Goal: Navigation & Orientation: Find specific page/section

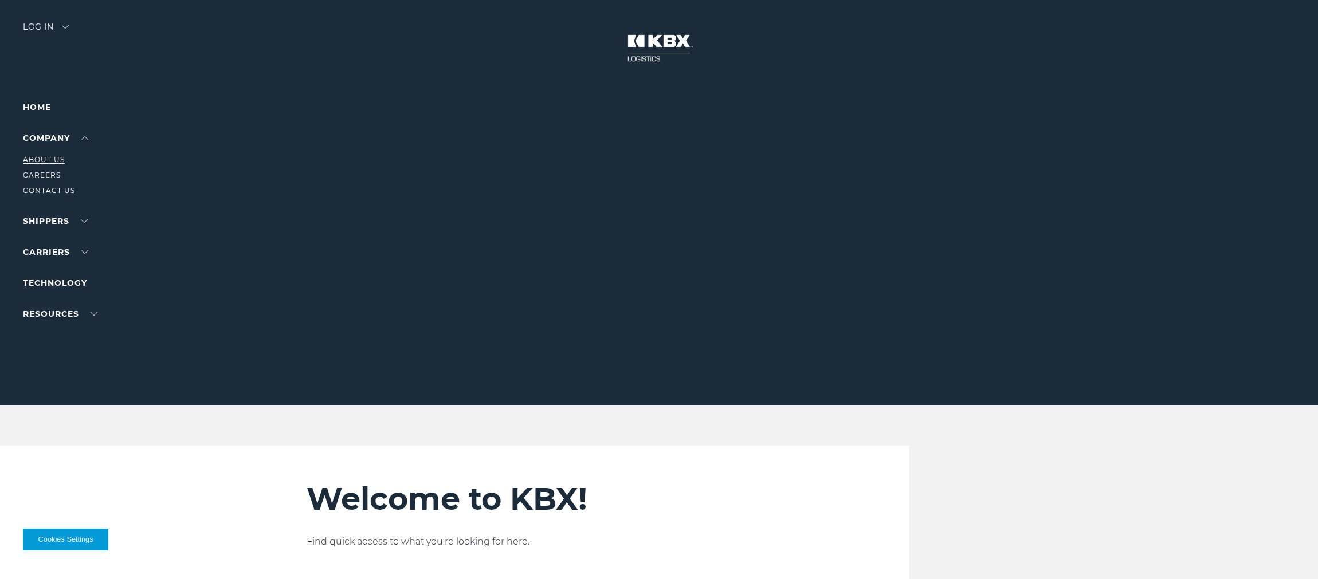
click at [41, 162] on link "About Us" at bounding box center [44, 159] width 42 height 9
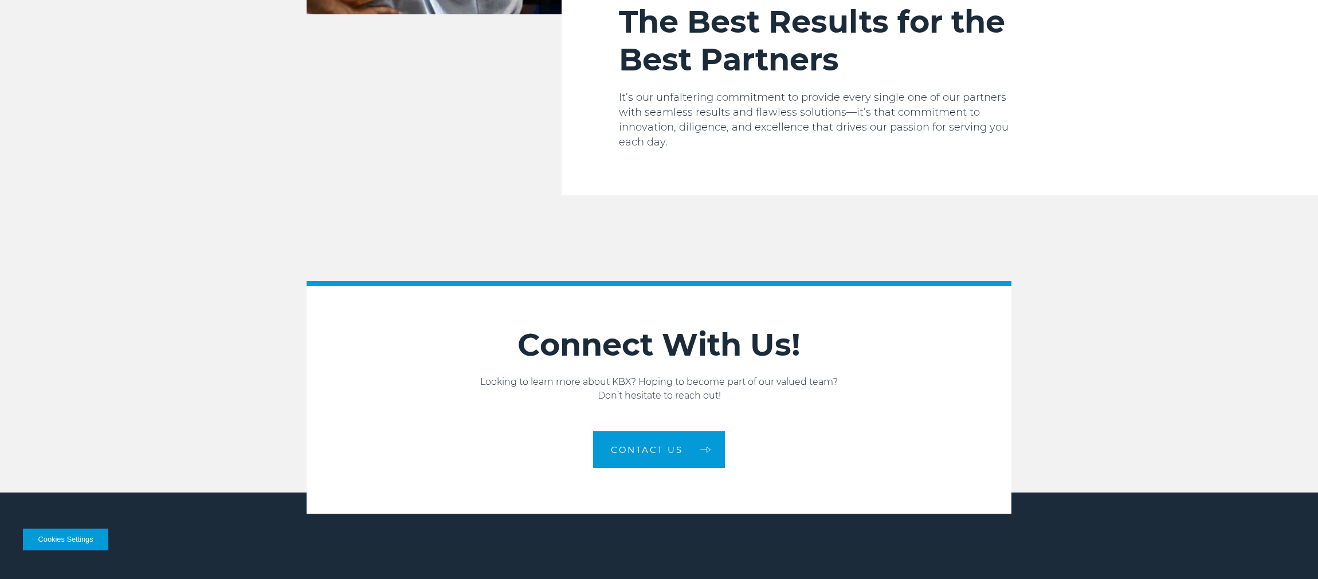
scroll to position [1891, 0]
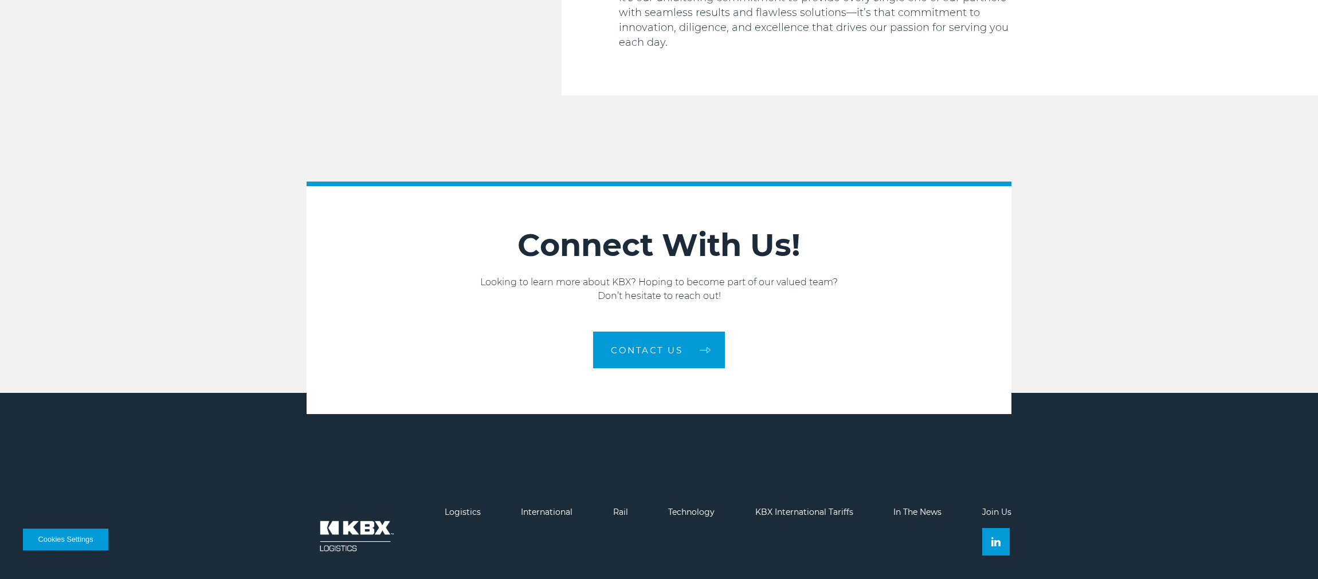
drag, startPoint x: 1028, startPoint y: 114, endPoint x: 1025, endPoint y: 92, distance: 22.0
